Goal: Find specific page/section: Find specific page/section

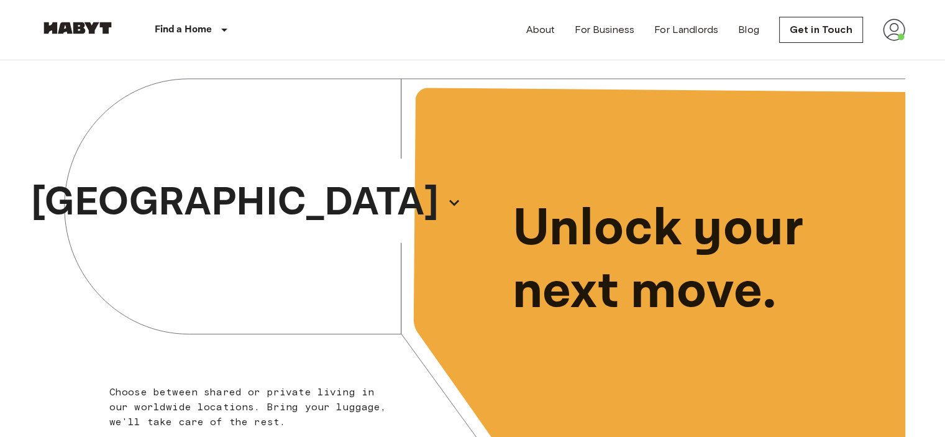
click at [894, 24] on img at bounding box center [894, 30] width 22 height 22
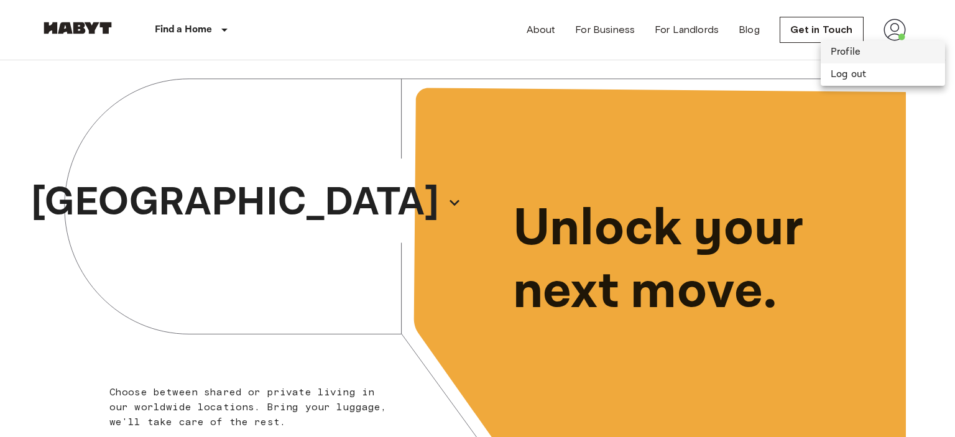
click at [874, 52] on li "Profile" at bounding box center [882, 52] width 124 height 22
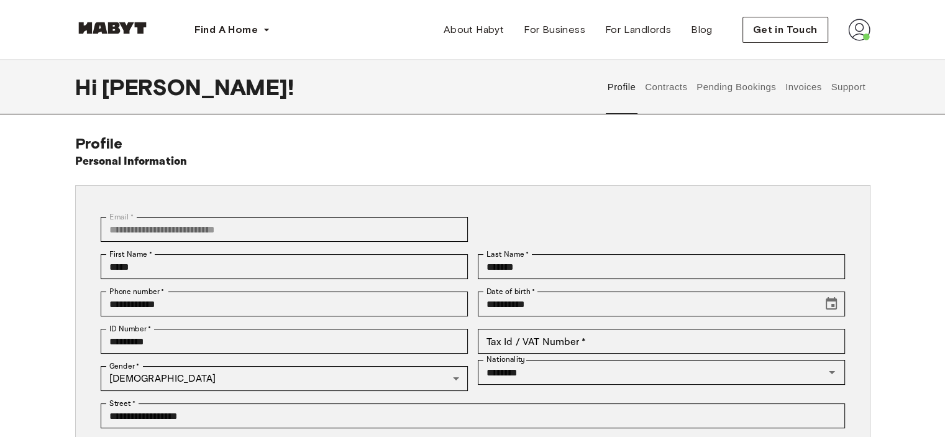
click at [673, 98] on button "Contracts" at bounding box center [666, 87] width 45 height 55
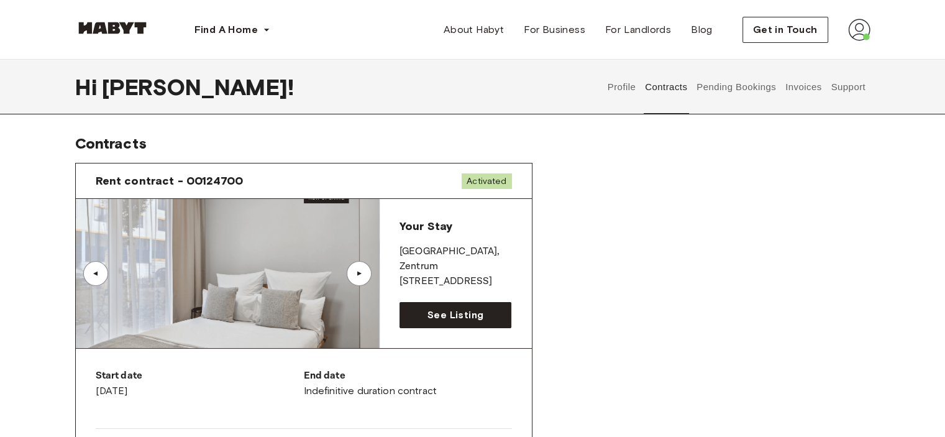
click at [421, 255] on p "[GEOGRAPHIC_DATA] , Zentrum" at bounding box center [456, 259] width 112 height 30
drag, startPoint x: 454, startPoint y: 314, endPoint x: 460, endPoint y: 313, distance: 6.3
click at [454, 314] on span "See Listing" at bounding box center [456, 315] width 56 height 15
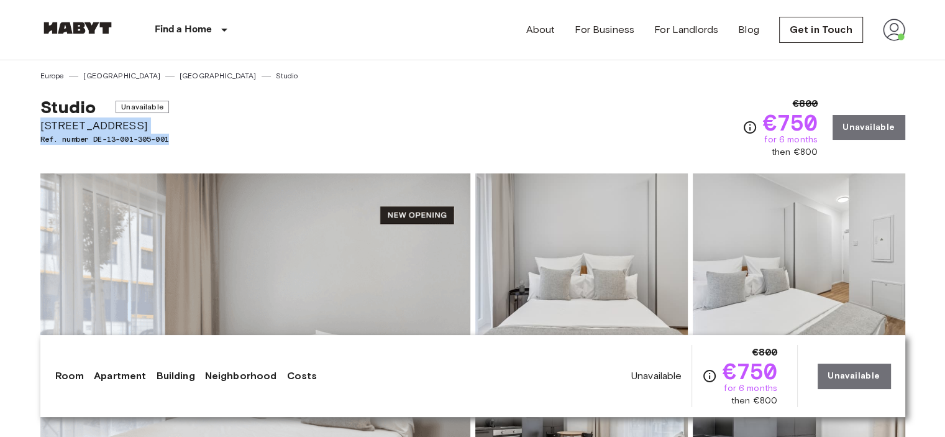
drag, startPoint x: 38, startPoint y: 125, endPoint x: 195, endPoint y: 143, distance: 158.3
copy div "[STREET_ADDRESS] Ref. number DE-13-001-305-001"
